Goal: Information Seeking & Learning: Learn about a topic

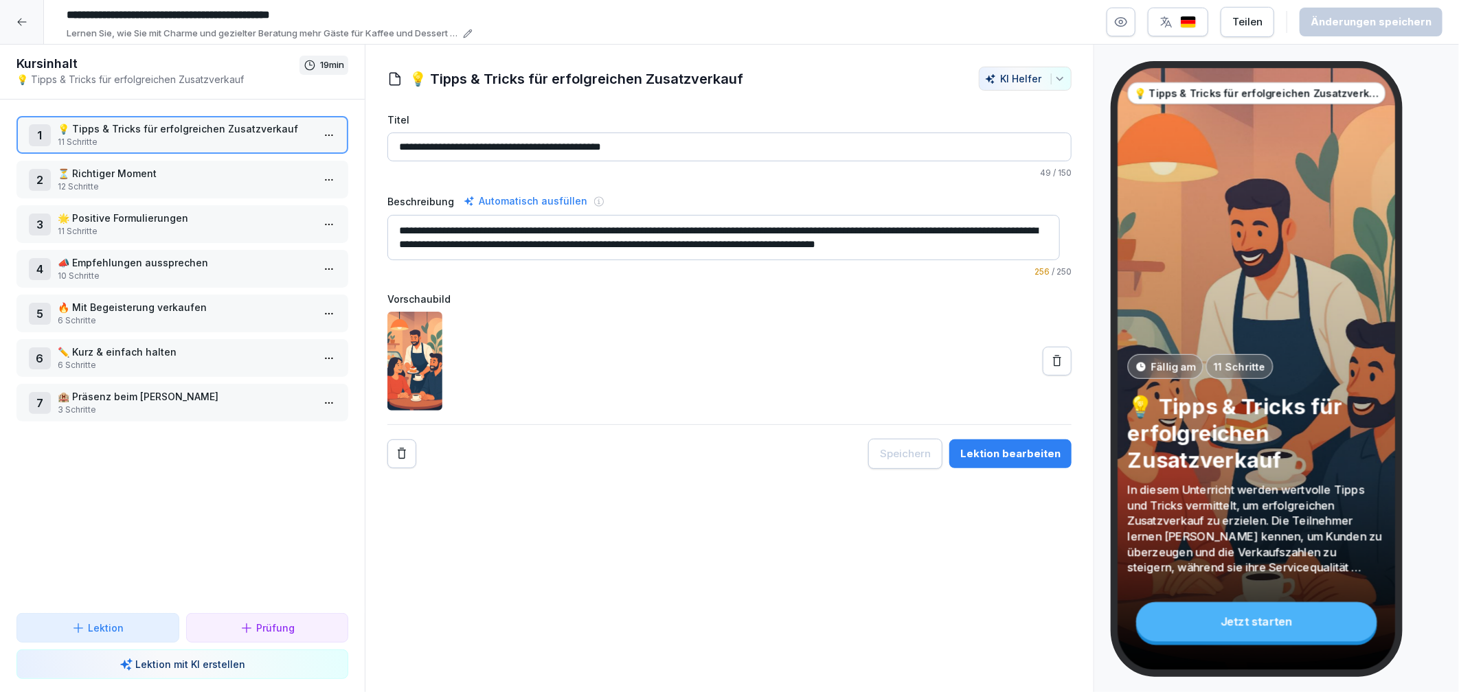
click at [92, 185] on p "12 Schritte" at bounding box center [185, 187] width 255 height 12
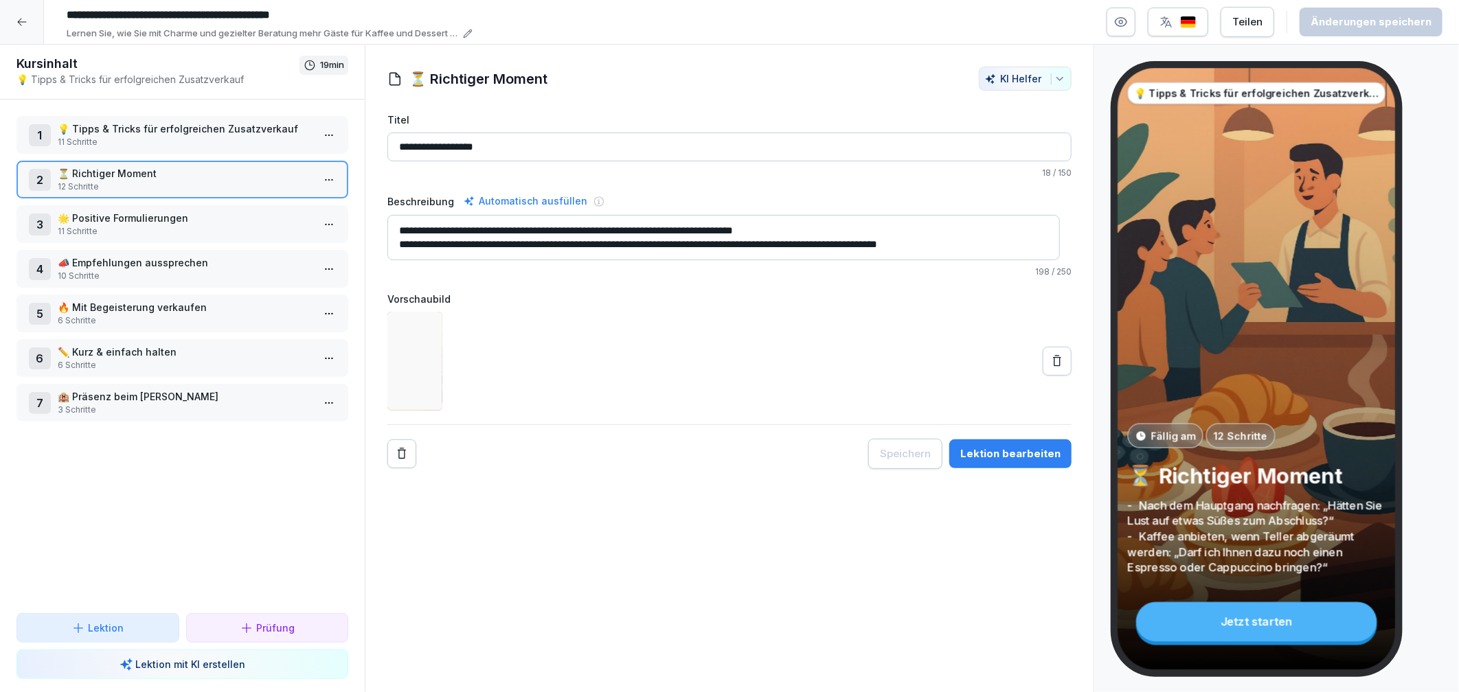
click at [100, 214] on p "🌟 Positive Formulierungen" at bounding box center [185, 218] width 255 height 14
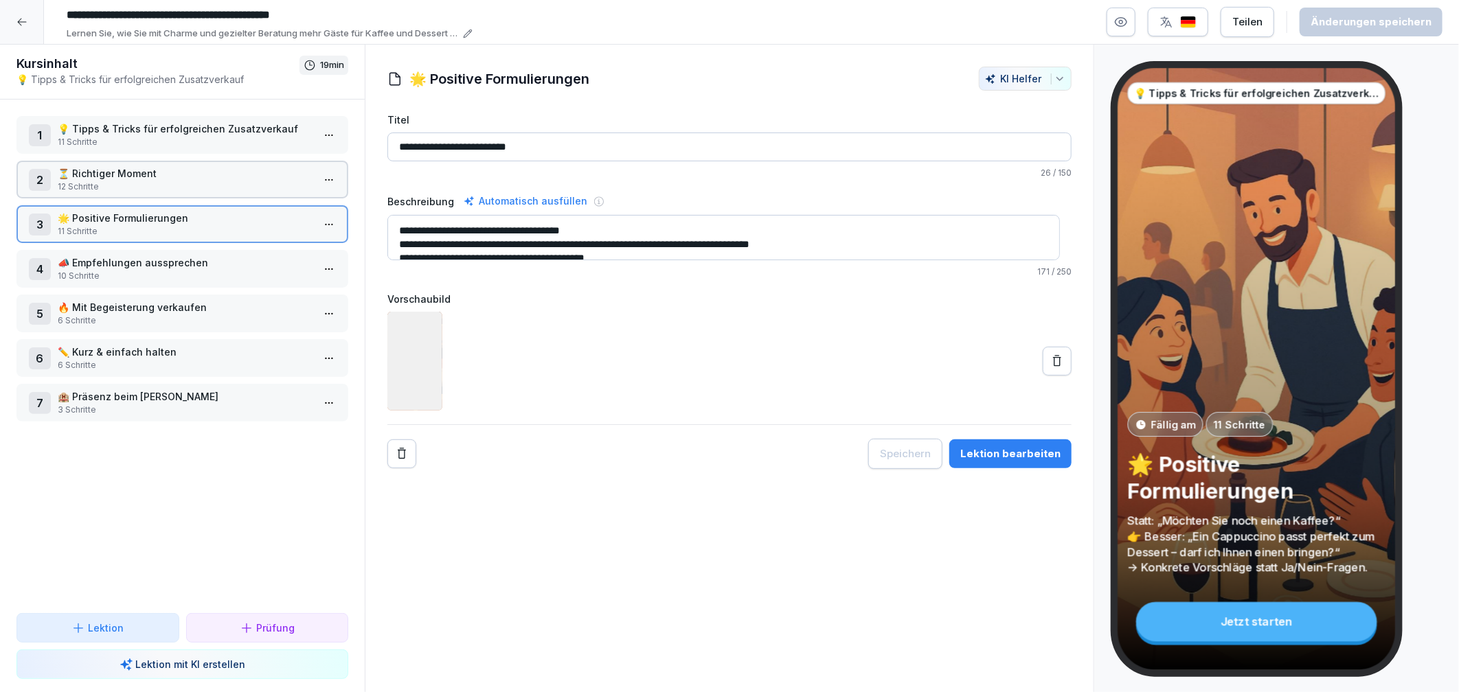
click at [98, 256] on p "📣 Empfehlungen aussprechen" at bounding box center [185, 263] width 255 height 14
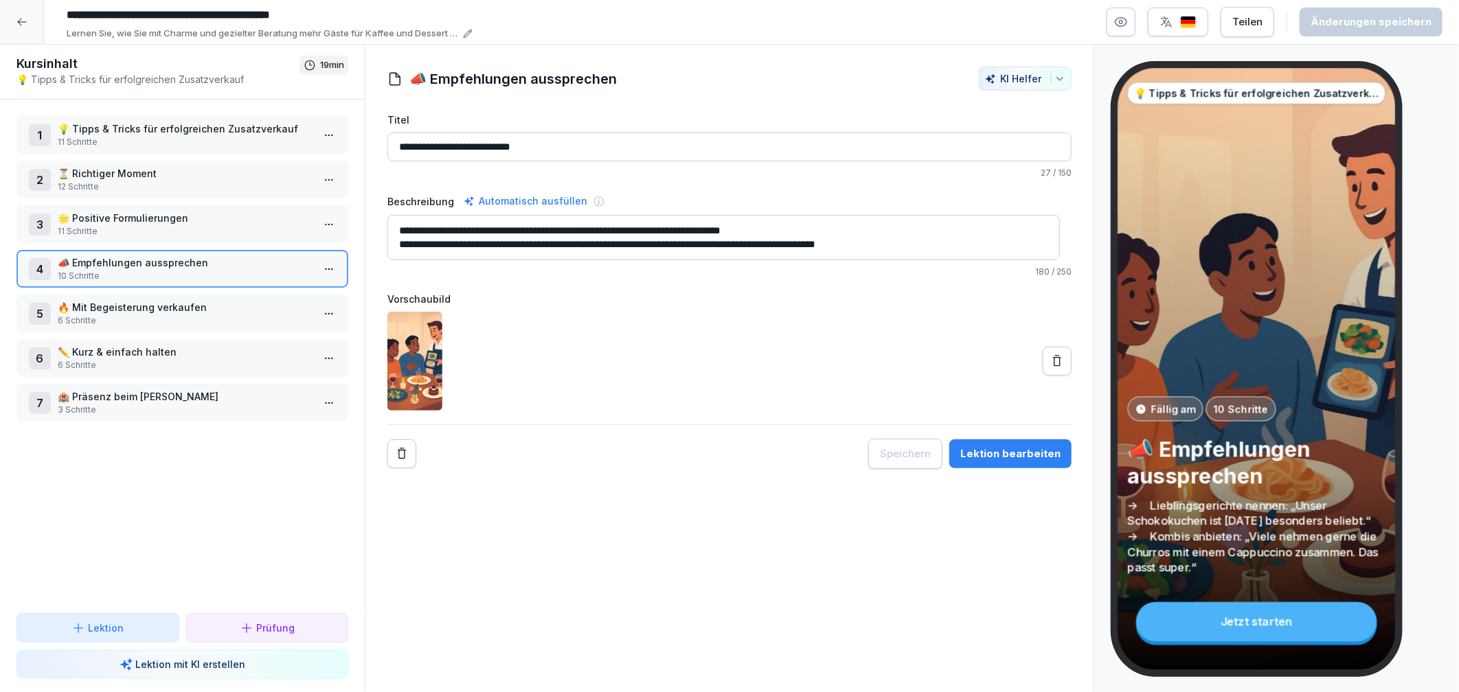
click at [93, 303] on p "🔥 Mit Begeisterung verkaufen" at bounding box center [185, 307] width 255 height 14
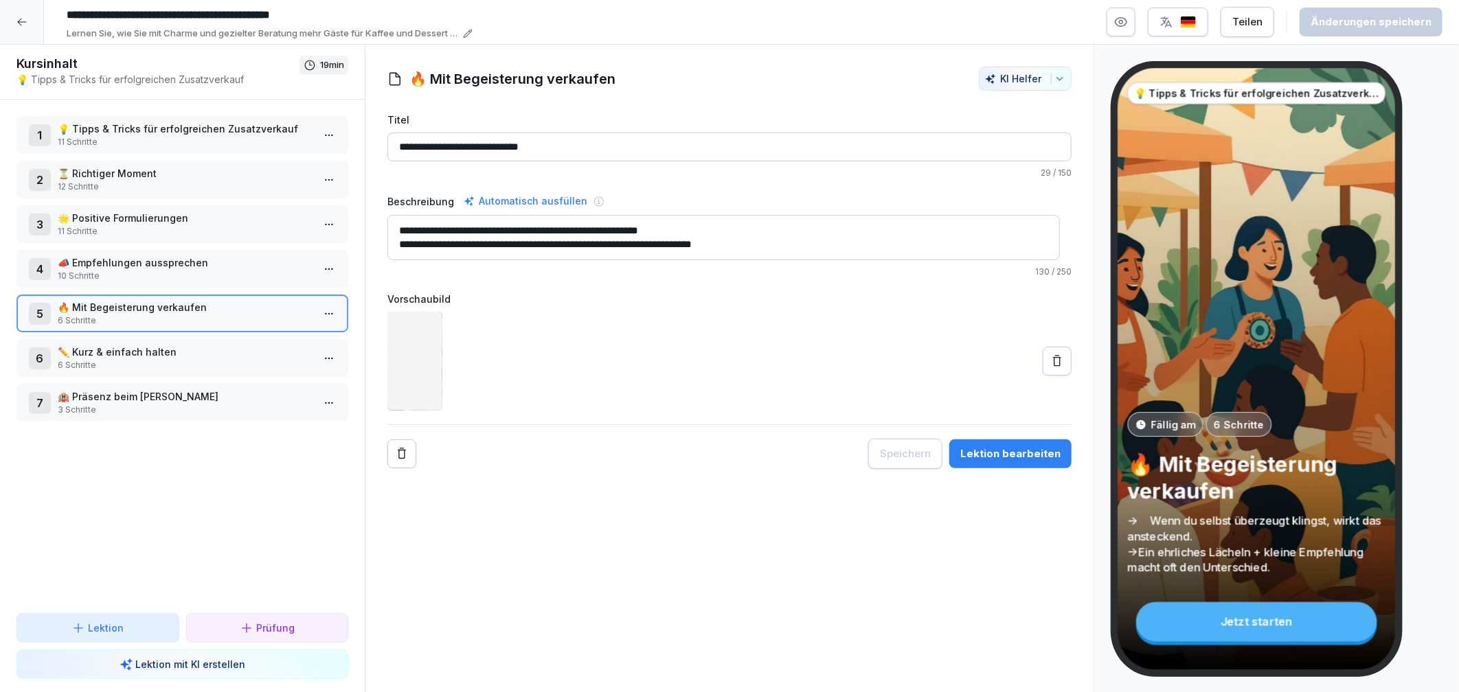
click at [108, 348] on p "✏️ Kurz & einfach halten" at bounding box center [185, 352] width 255 height 14
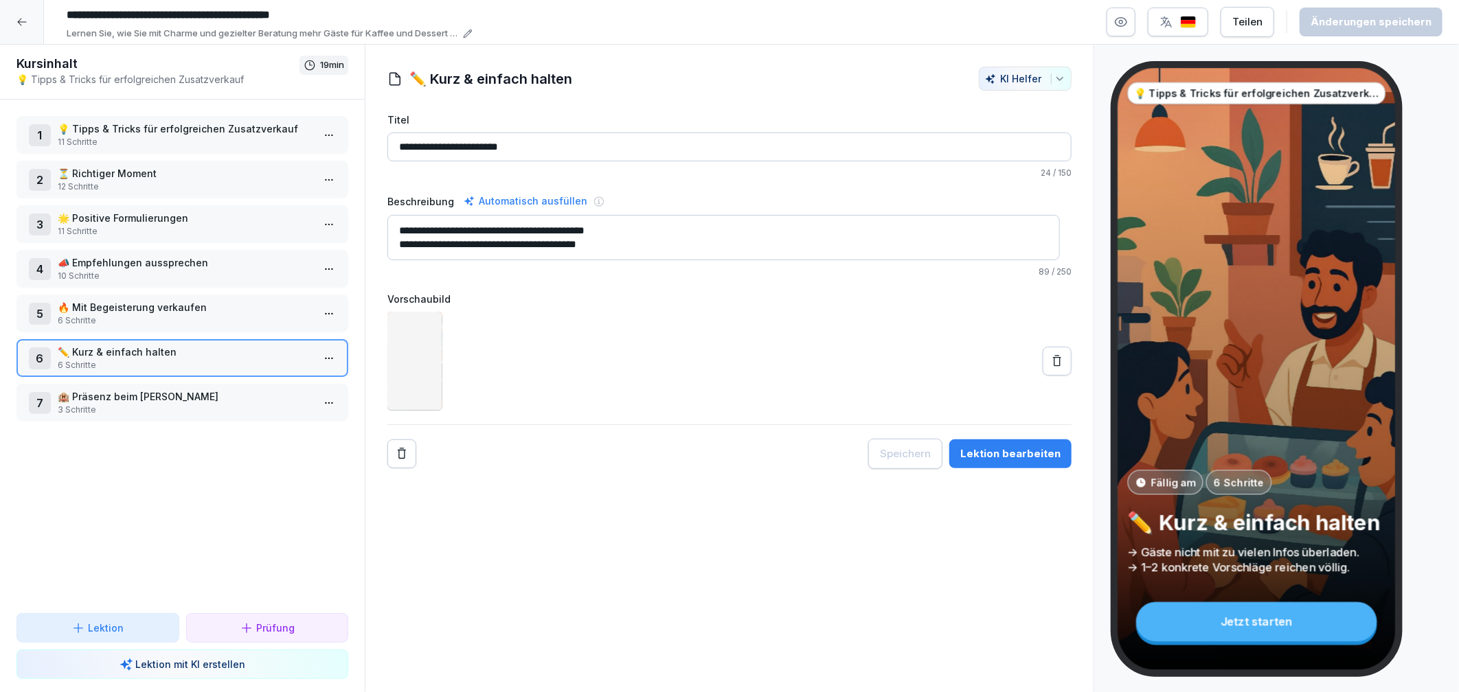
click at [125, 391] on p "🏨 Präsenz beim [PERSON_NAME]" at bounding box center [185, 397] width 255 height 14
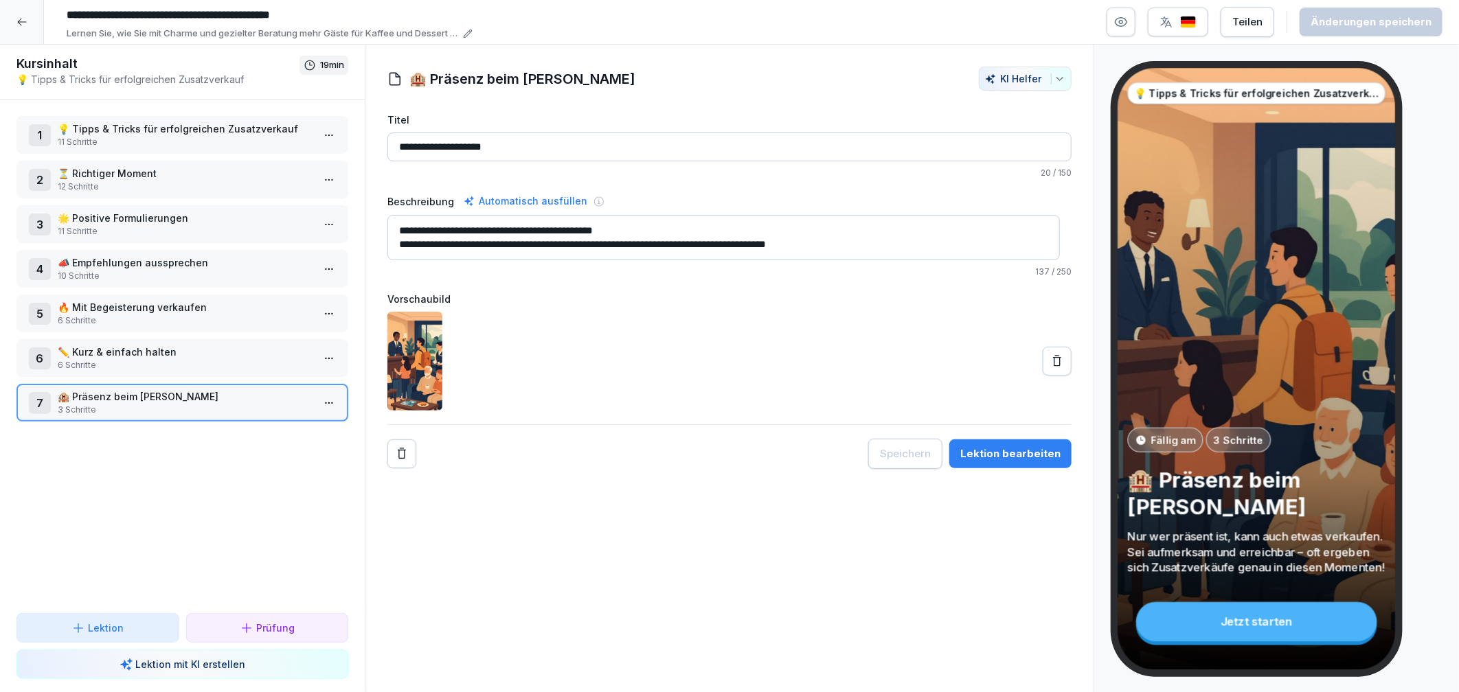
click at [987, 453] on div "Lektion bearbeiten" at bounding box center [1010, 454] width 100 height 15
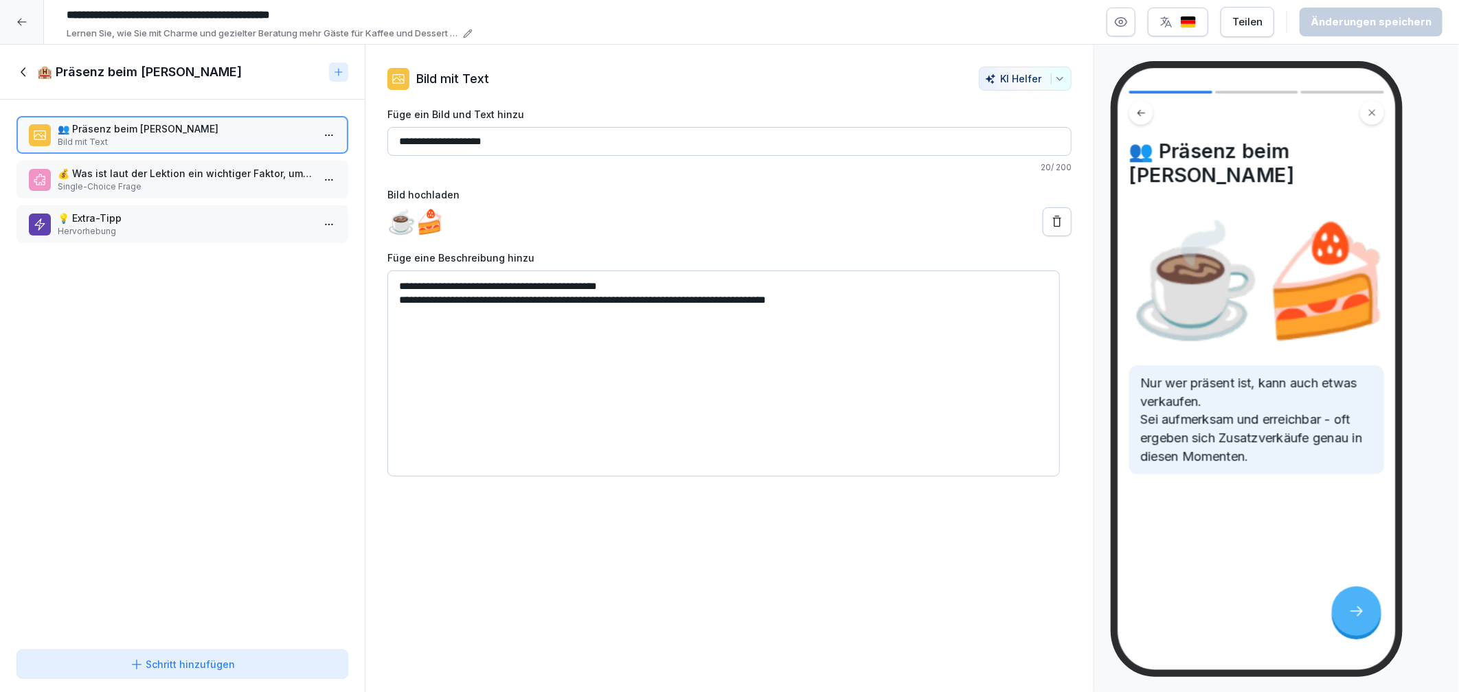
click at [125, 172] on p "💰 Was ist laut der Lektion ein wichtiger Faktor, um Zusatzverkäufe zu erzielen?" at bounding box center [185, 173] width 255 height 14
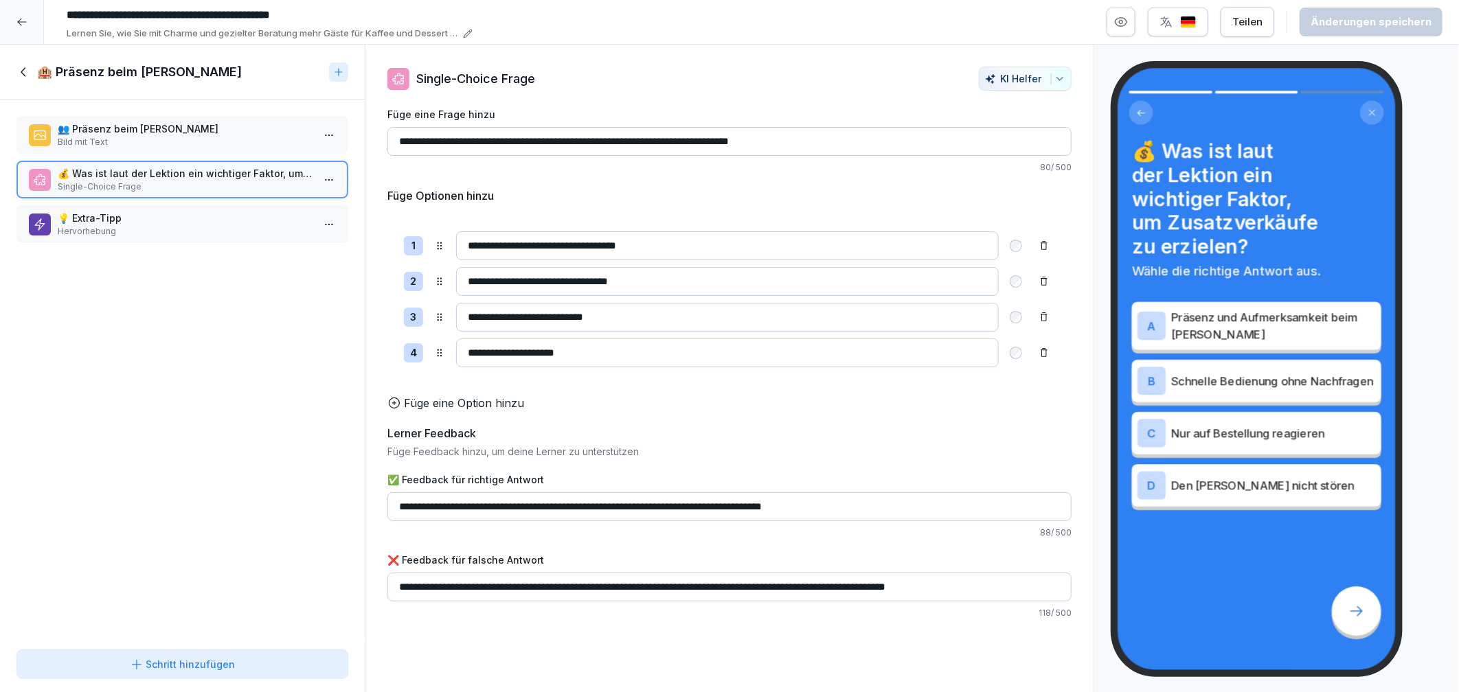
click at [137, 157] on div "👥 Präsenz beim [PERSON_NAME] Bild mit Text 💰 Was ist laut der Lektion ein wicht…" at bounding box center [182, 372] width 365 height 545
click at [133, 141] on p "Bild mit Text" at bounding box center [185, 142] width 255 height 12
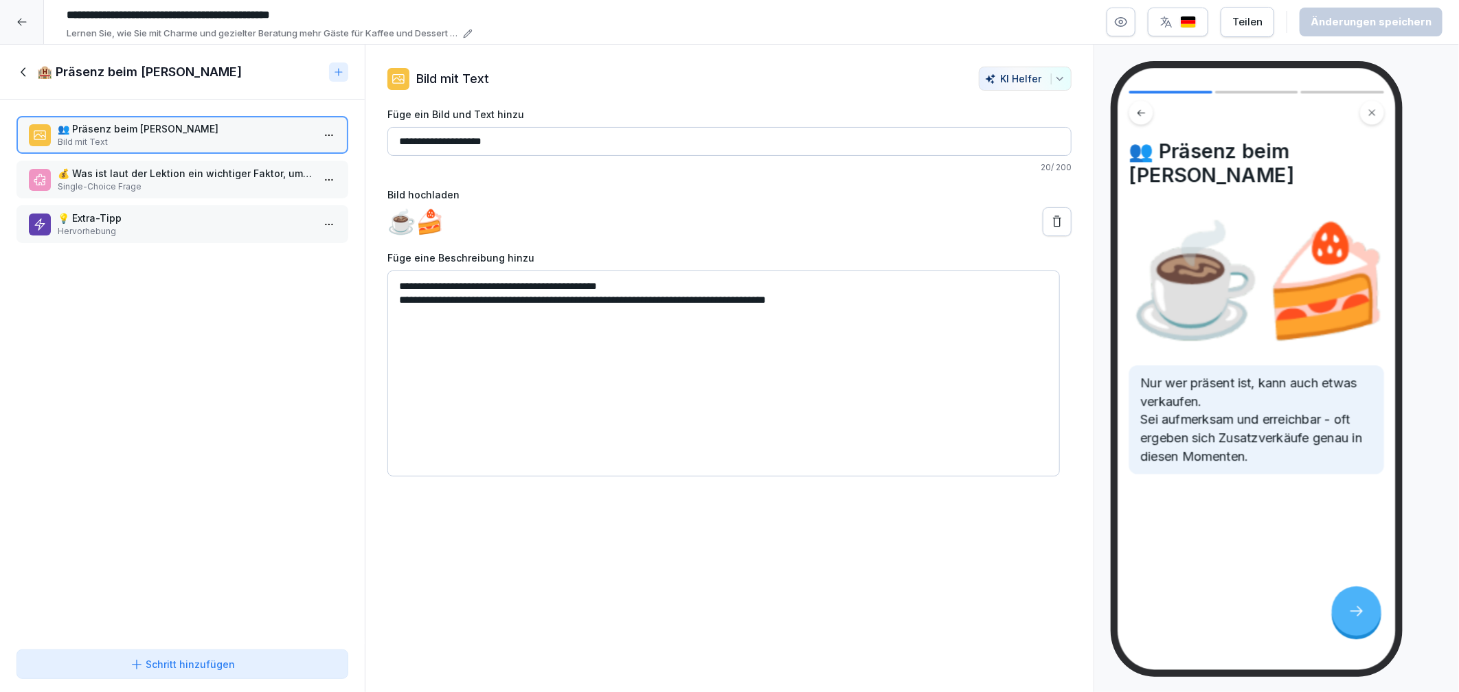
click at [20, 68] on icon at bounding box center [23, 72] width 15 height 15
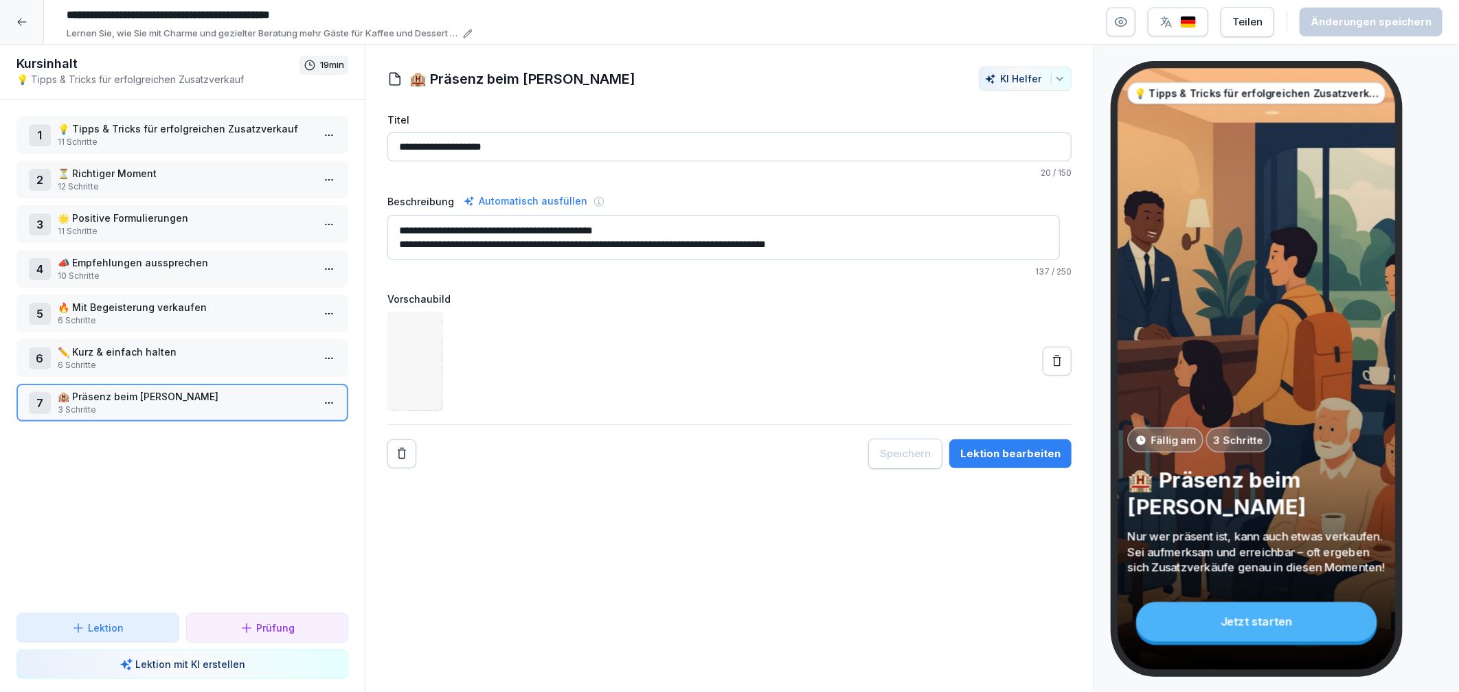
click at [25, 30] on div at bounding box center [22, 22] width 44 height 44
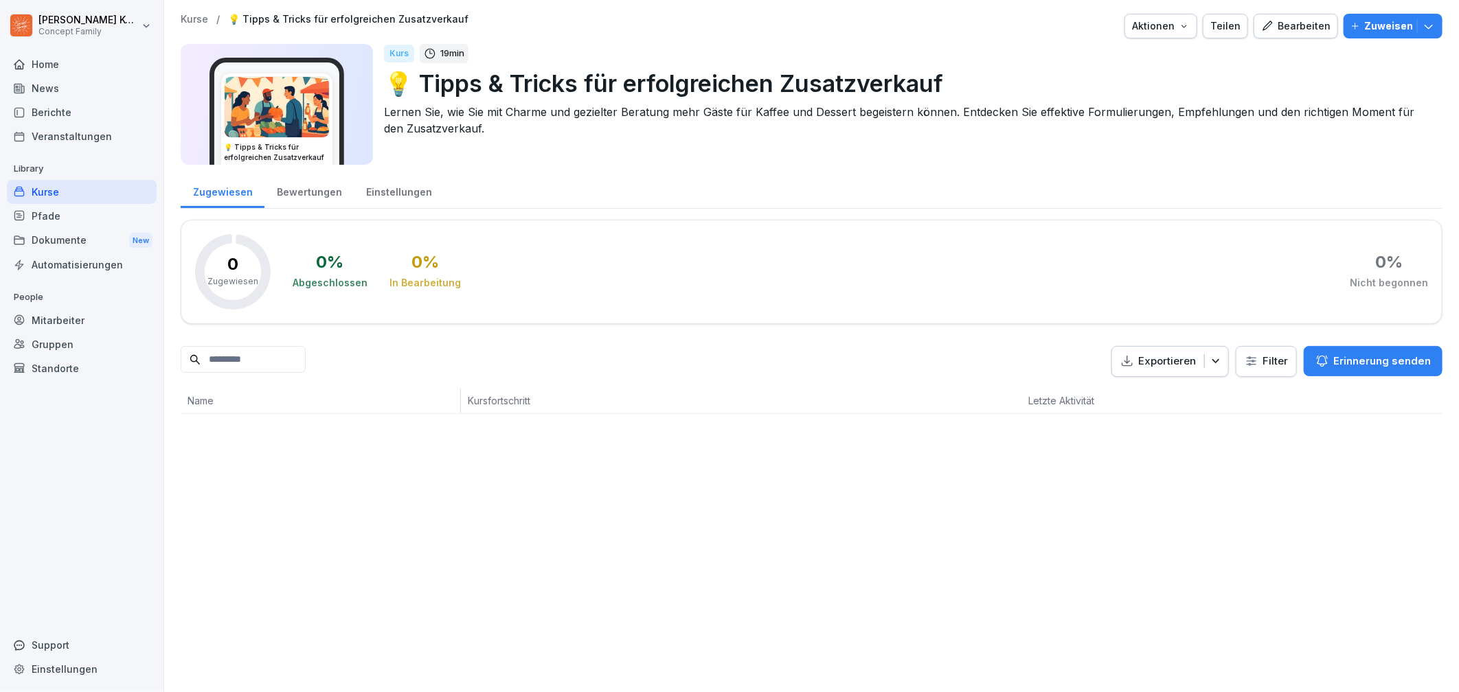
click at [54, 189] on div "Kurse" at bounding box center [82, 192] width 150 height 24
